Goal: Transaction & Acquisition: Purchase product/service

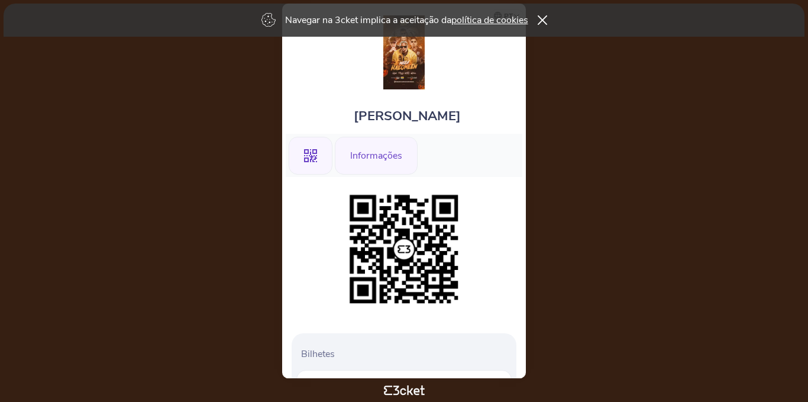
click at [385, 154] on div "Informações" at bounding box center [376, 156] width 83 height 38
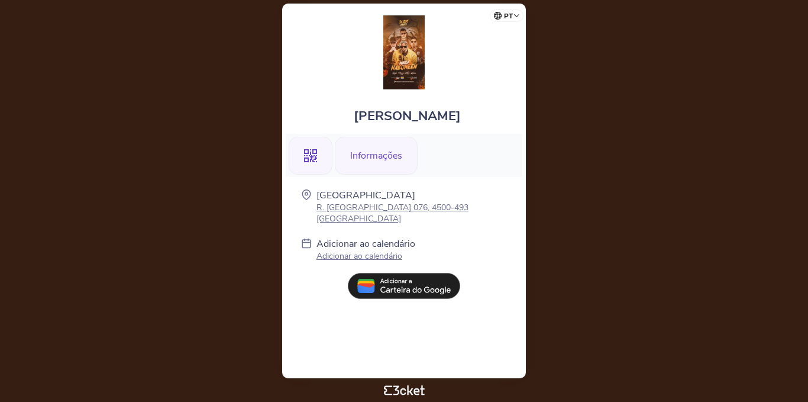
click at [316, 159] on icon at bounding box center [310, 155] width 13 height 13
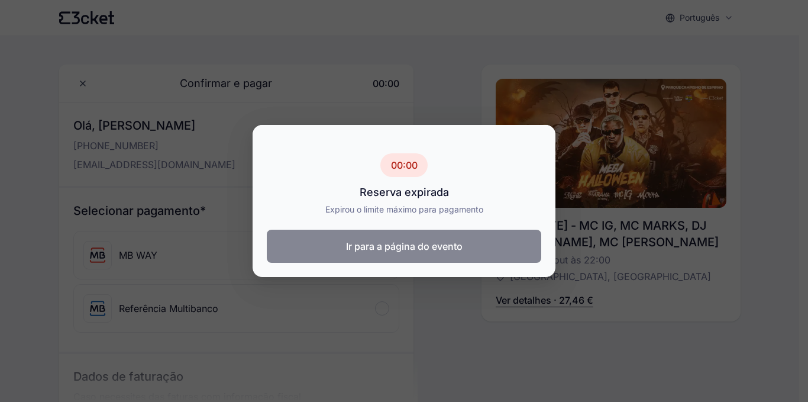
click at [485, 246] on button "Ir para a página do evento" at bounding box center [404, 246] width 274 height 33
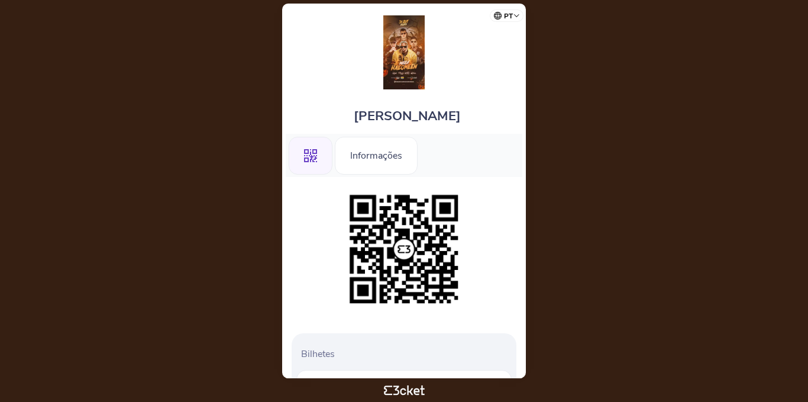
click at [325, 356] on p "Bilhetes" at bounding box center [406, 353] width 211 height 13
click at [406, 232] on img at bounding box center [404, 249] width 121 height 121
